Goal: Navigation & Orientation: Understand site structure

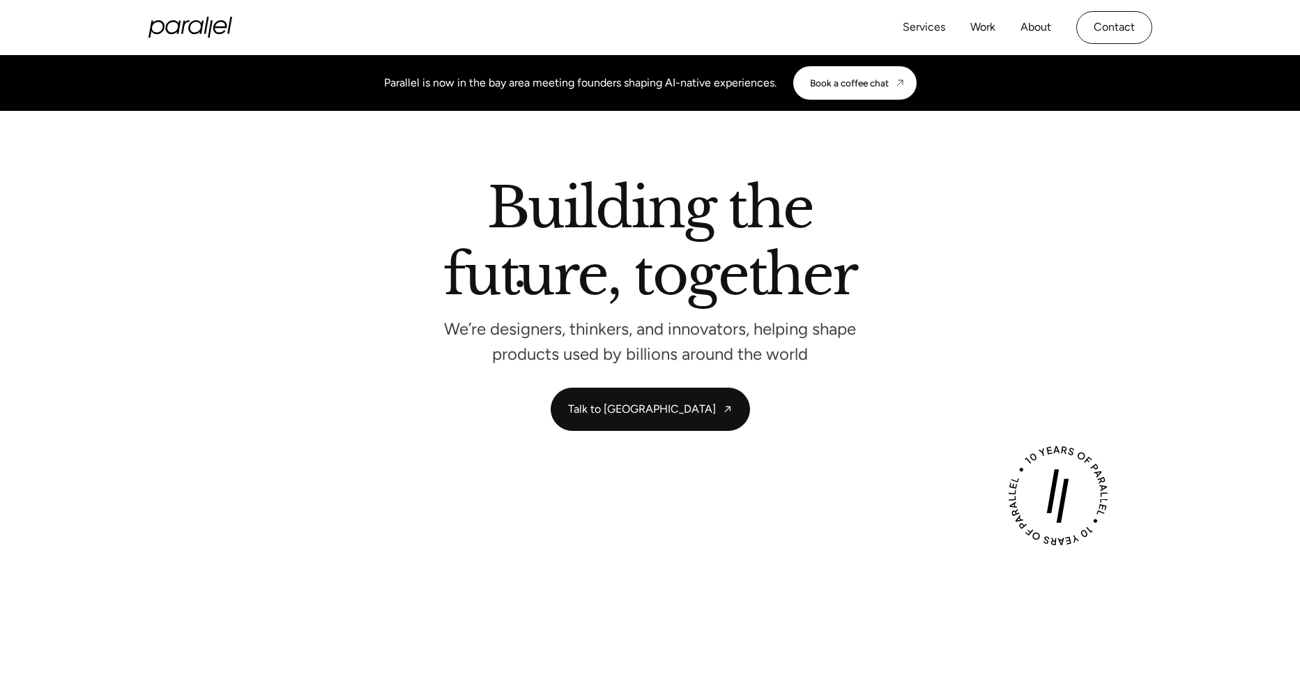
click at [520, 284] on h2 "Building the future, together" at bounding box center [649, 245] width 413 height 128
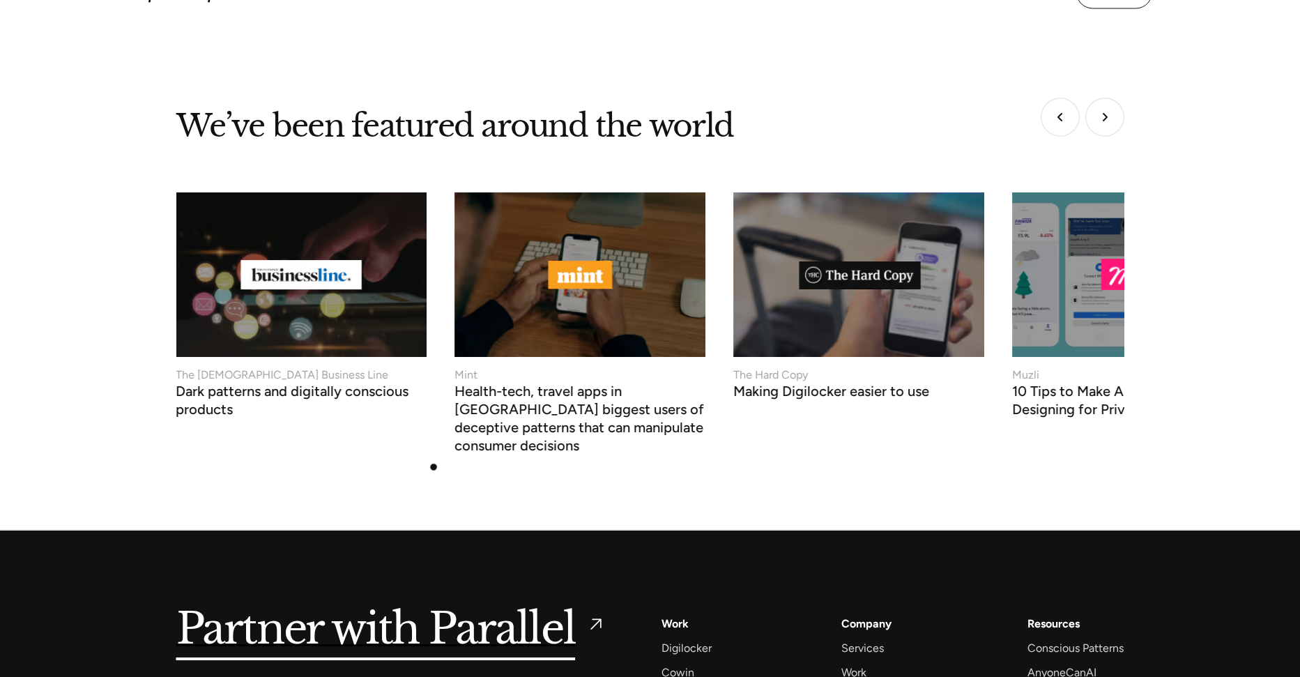
scroll to position [5893, 0]
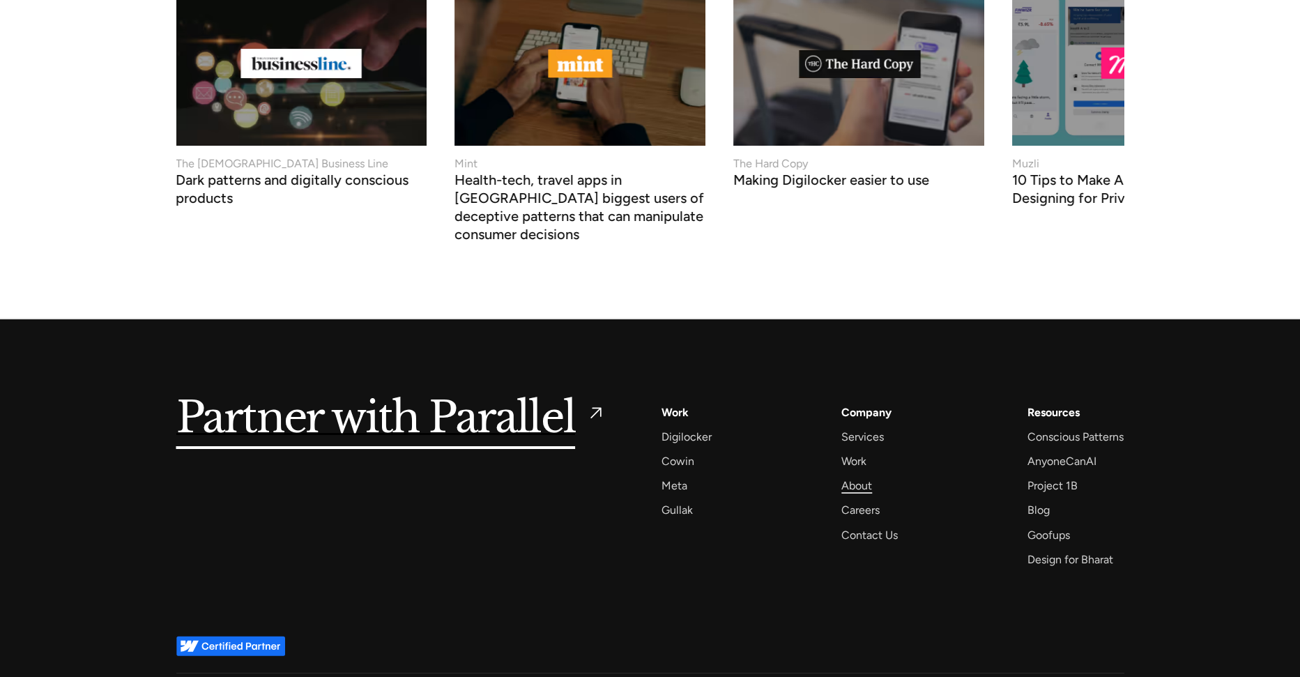
click at [862, 476] on div "About" at bounding box center [856, 485] width 31 height 19
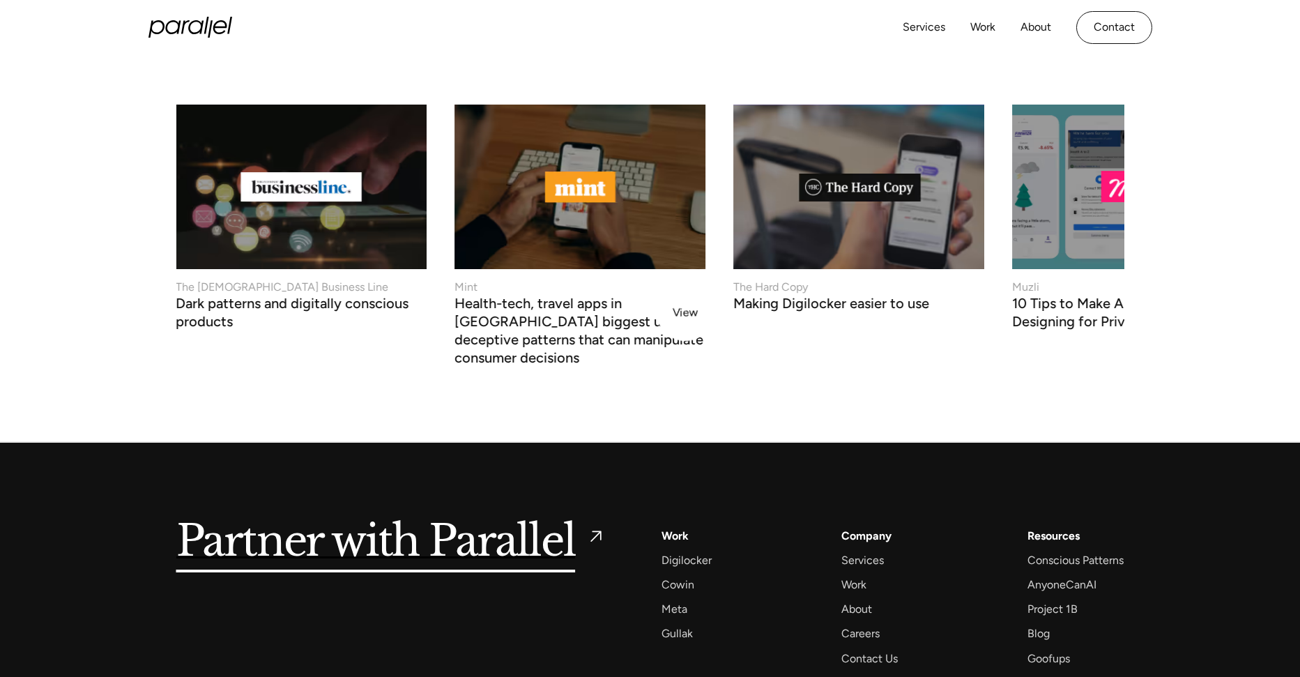
scroll to position [5758, 0]
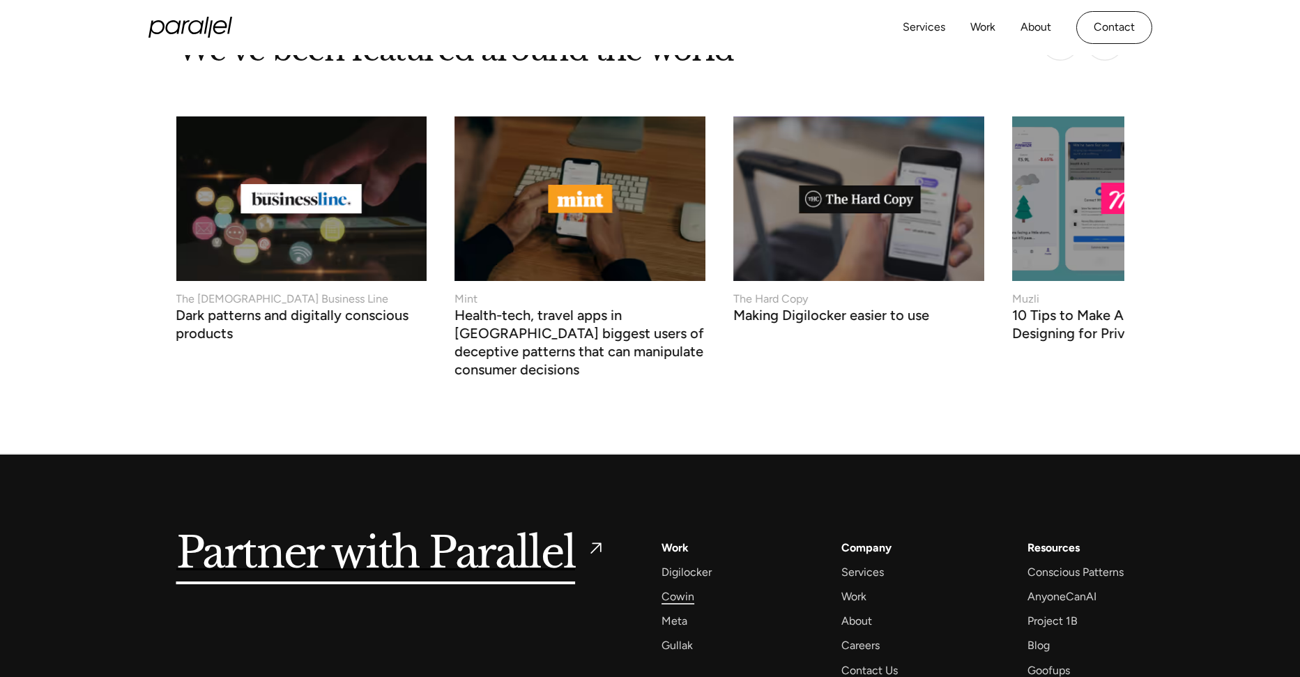
click at [688, 587] on div "Cowin" at bounding box center [677, 596] width 33 height 19
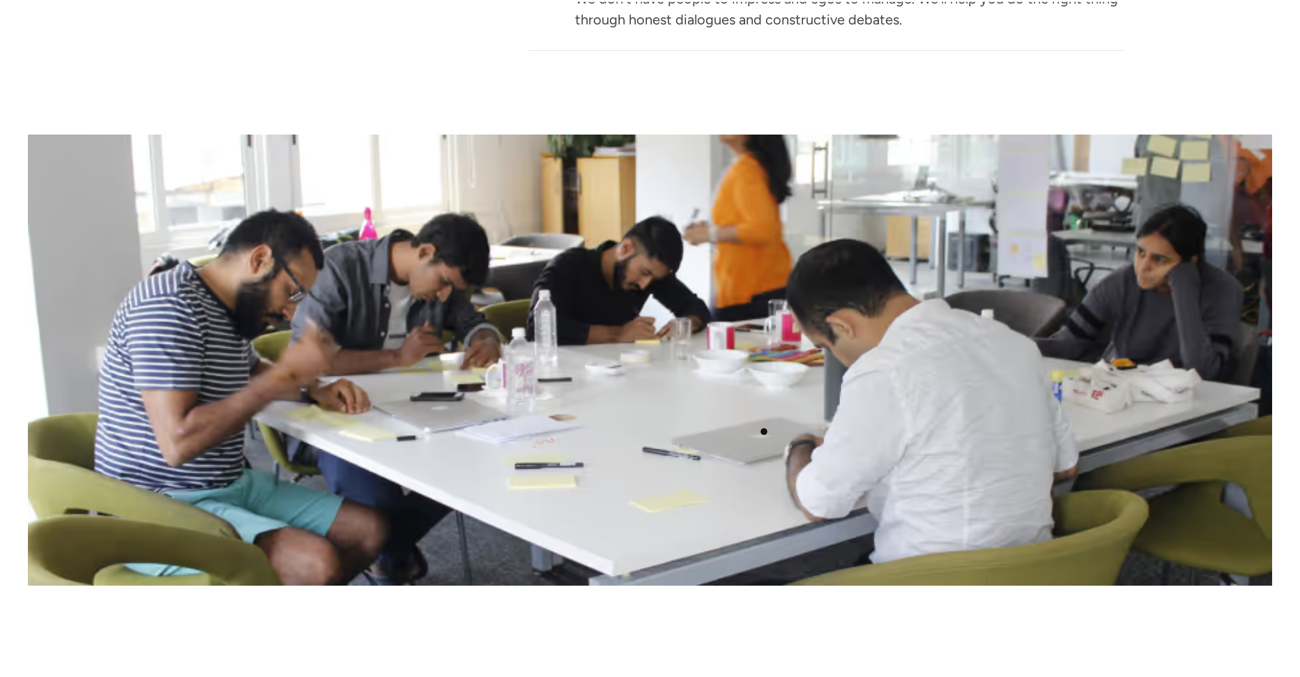
scroll to position [2338, 0]
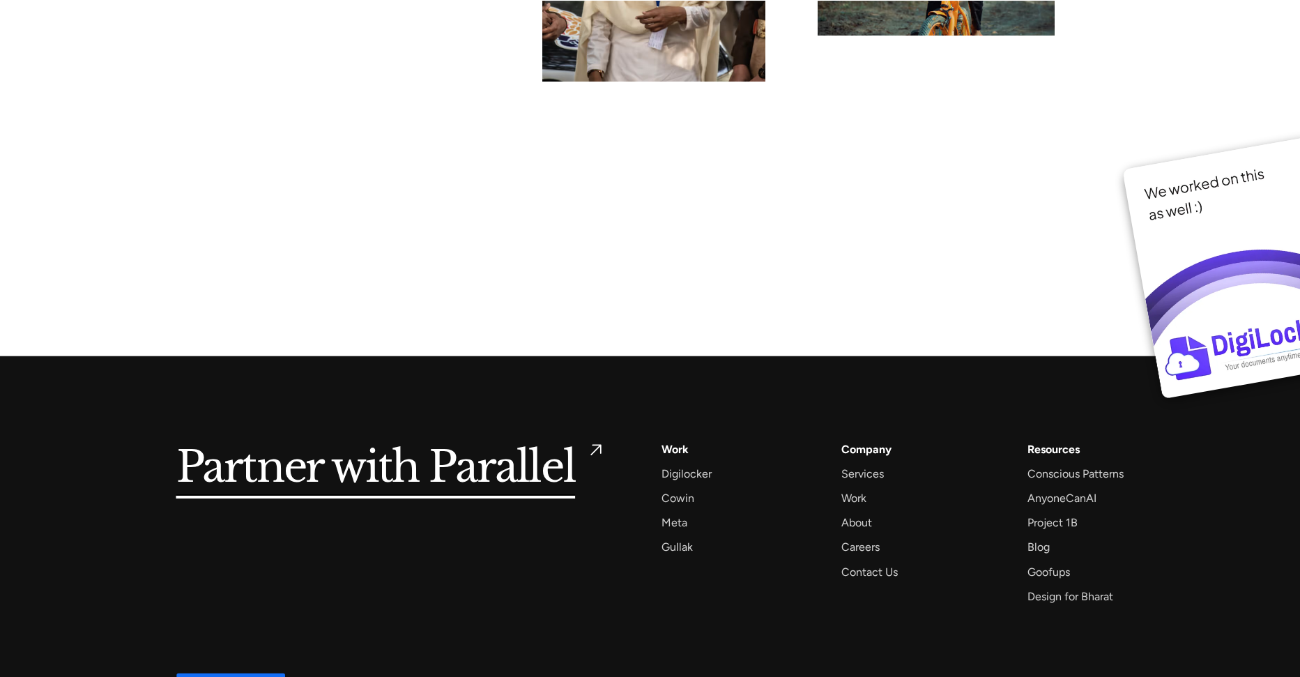
scroll to position [10733, 0]
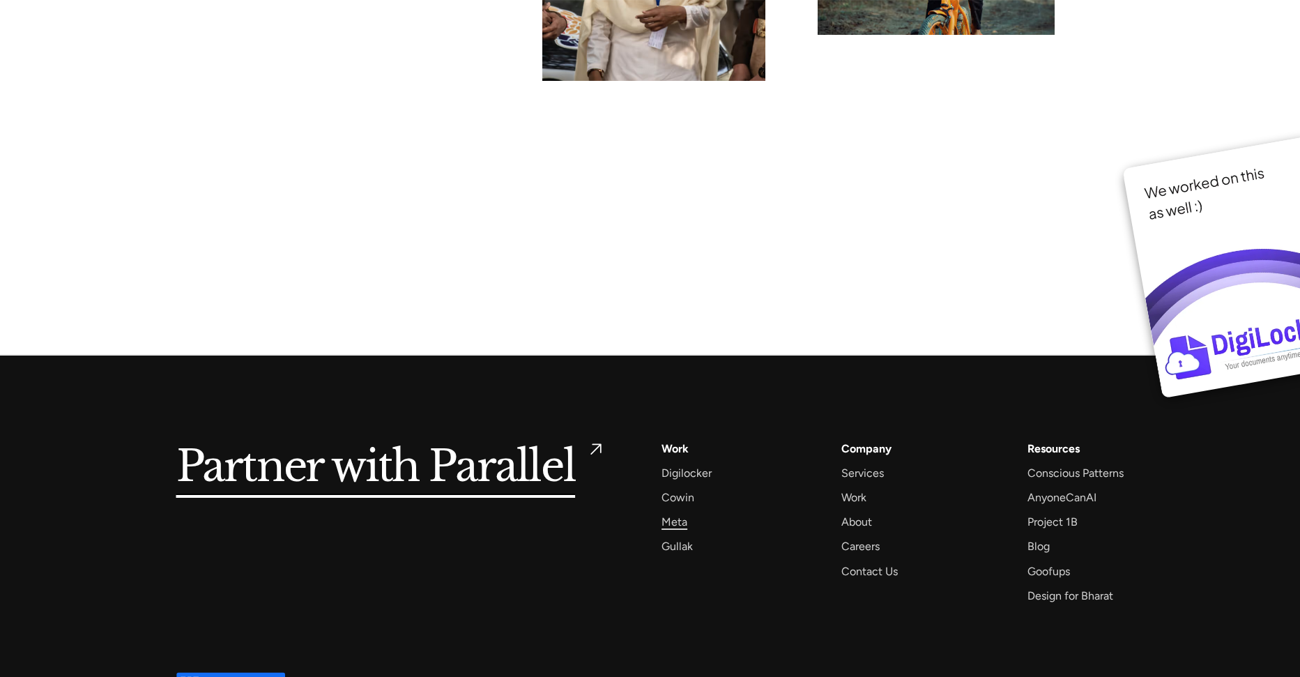
click at [684, 512] on div "Meta" at bounding box center [674, 521] width 26 height 19
